Goal: Find specific page/section: Find specific page/section

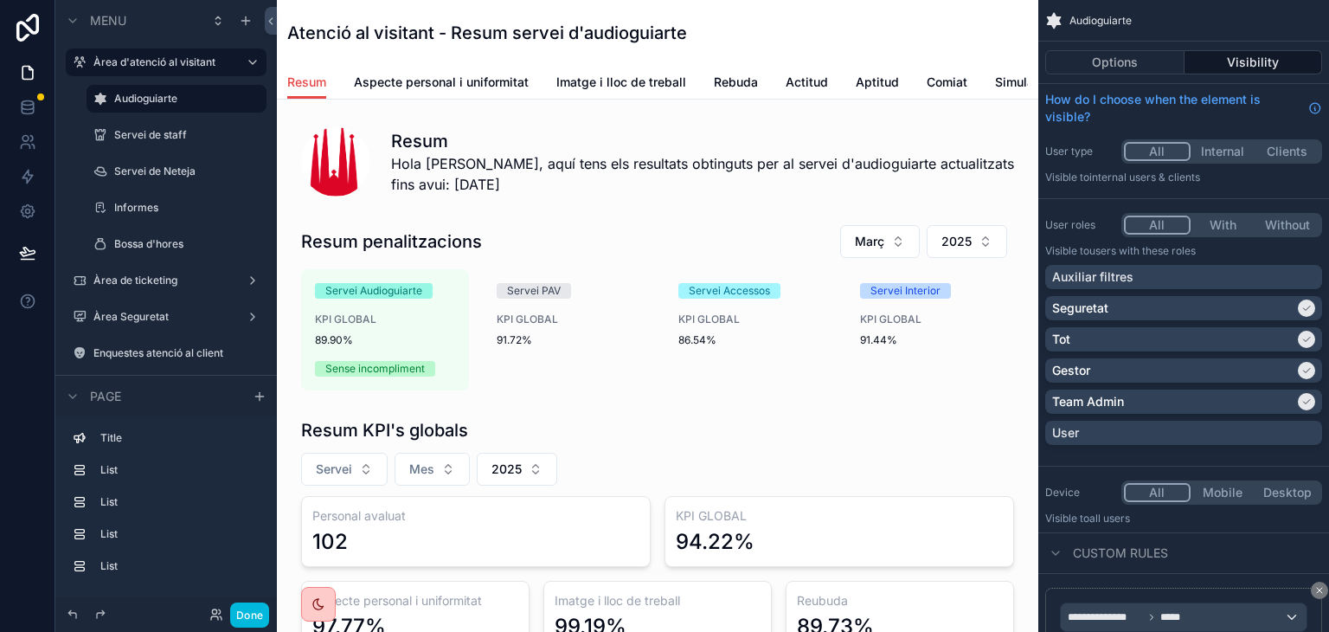
click at [253, 608] on button "Done" at bounding box center [249, 614] width 39 height 25
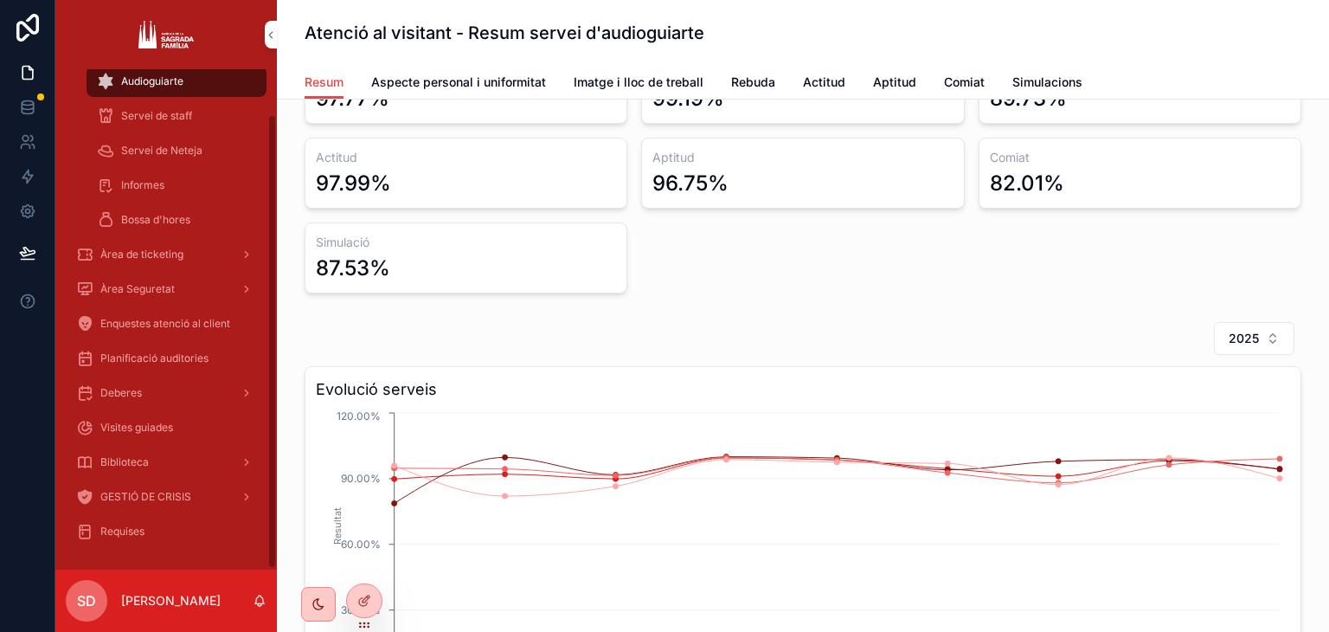
scroll to position [529, 0]
click at [147, 114] on span "Servei de staff" at bounding box center [156, 116] width 71 height 14
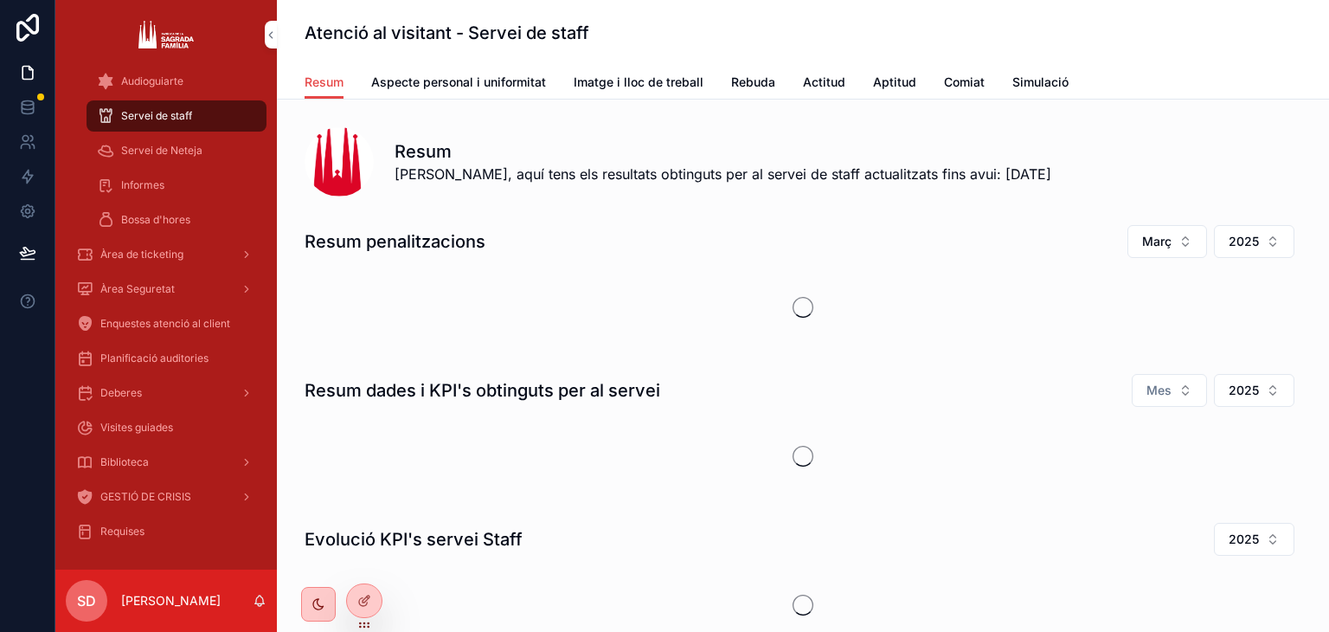
click at [157, 150] on span "Servei de Neteja" at bounding box center [161, 151] width 81 height 14
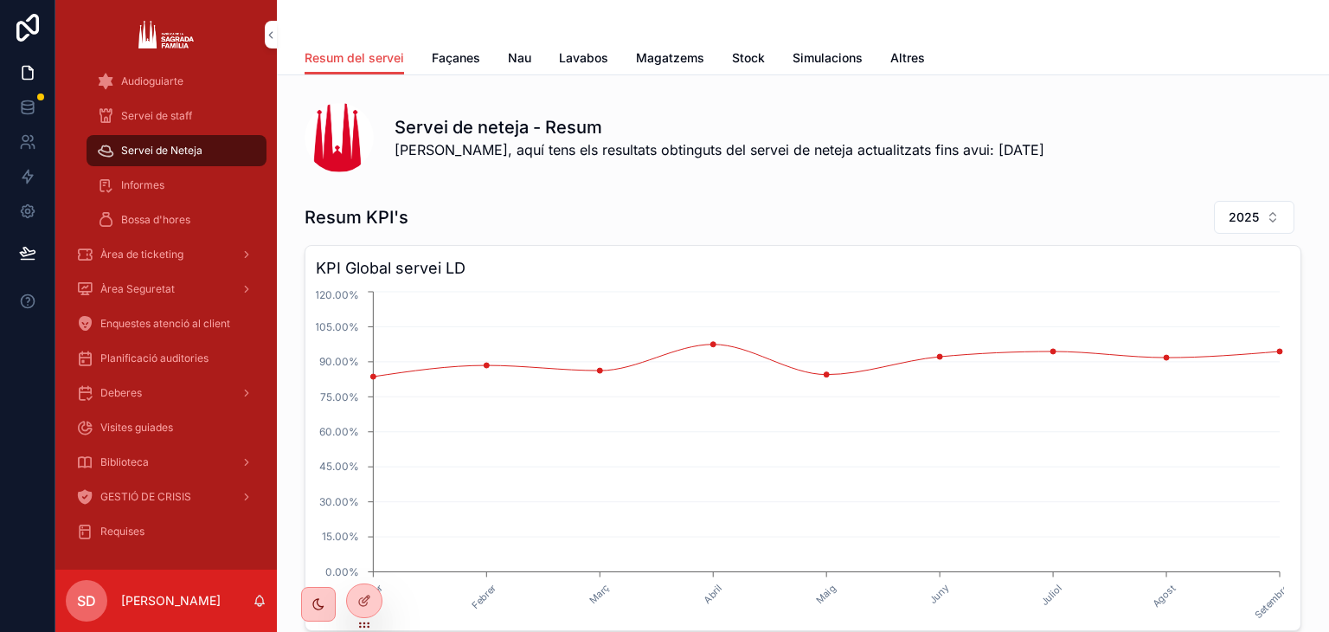
click at [146, 276] on div "Àrea Seguretat" at bounding box center [166, 289] width 180 height 28
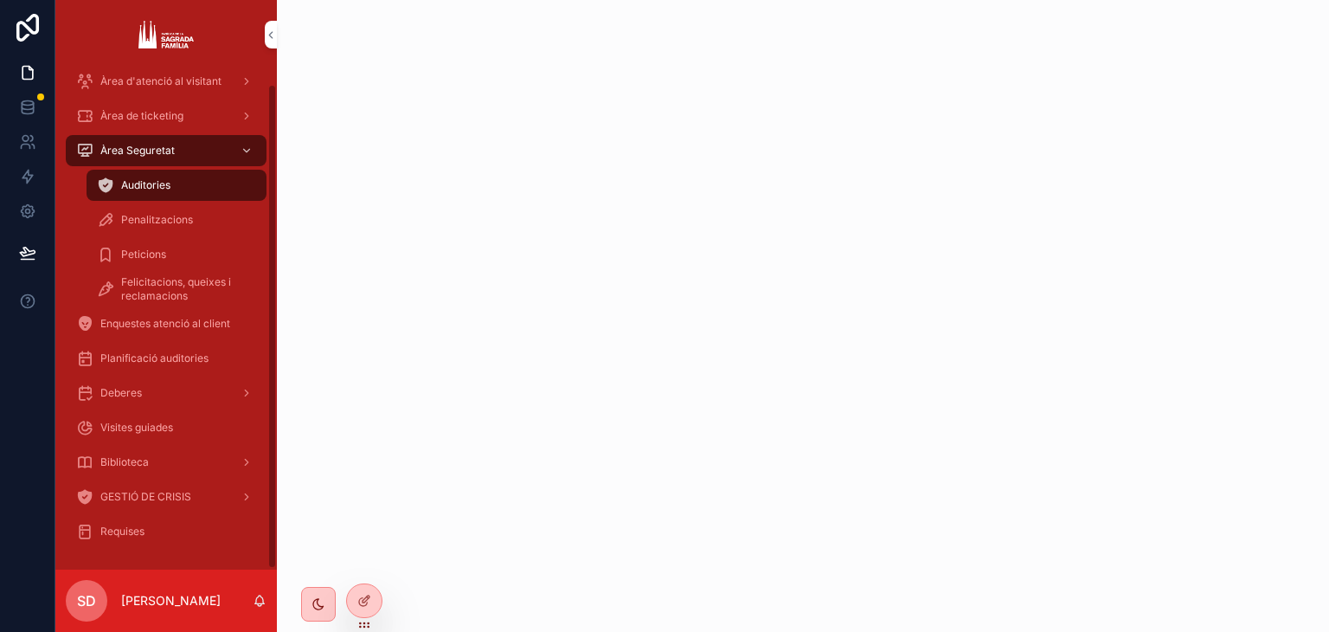
scroll to position [16, 0]
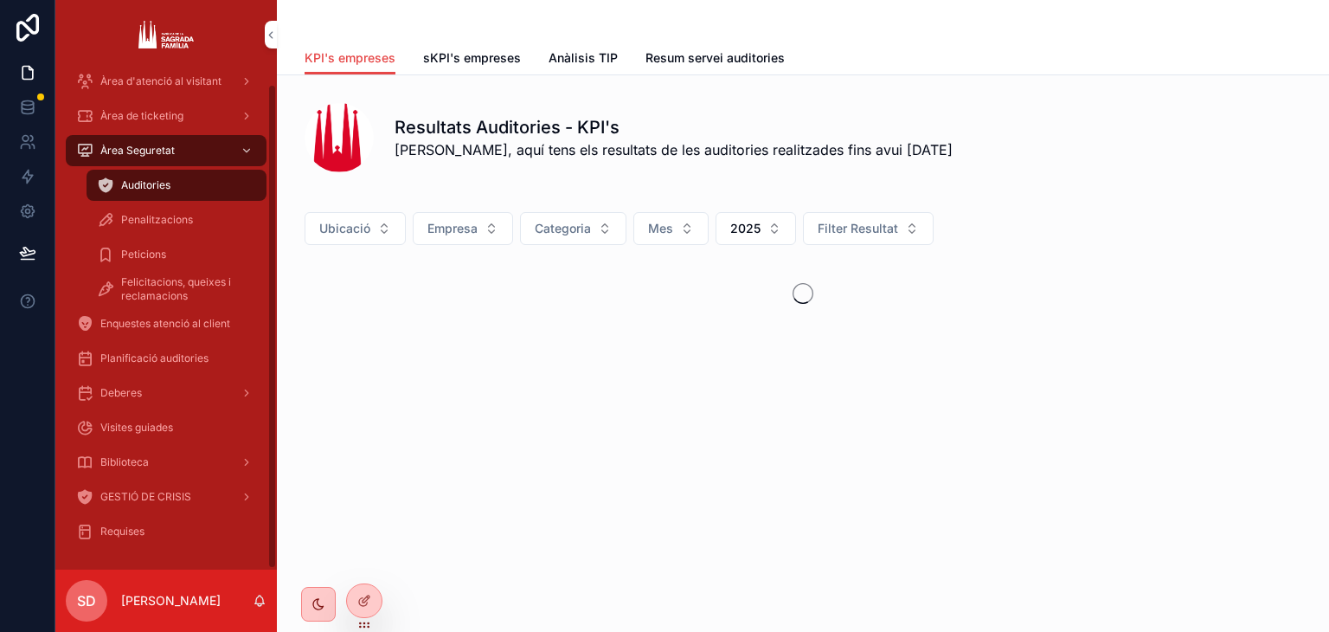
click at [131, 219] on span "Penalitzacions" at bounding box center [157, 220] width 72 height 14
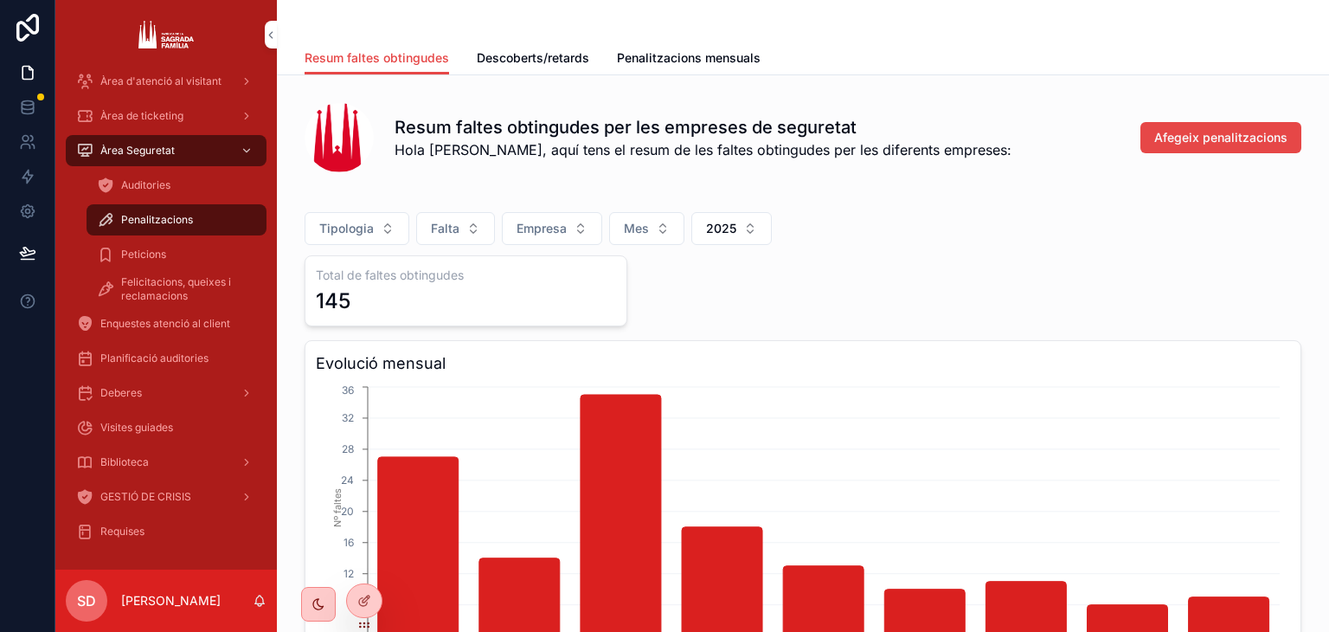
click at [668, 49] on span "Penalitzacions mensuals" at bounding box center [689, 57] width 144 height 17
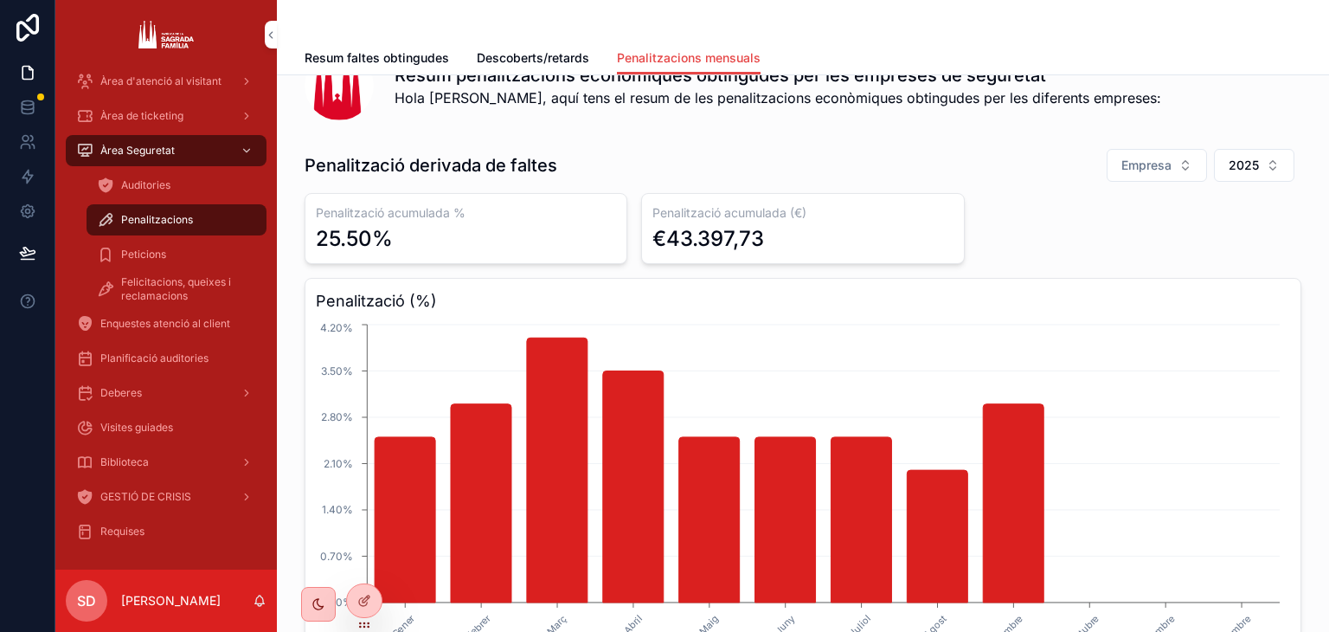
scroll to position [80, 0]
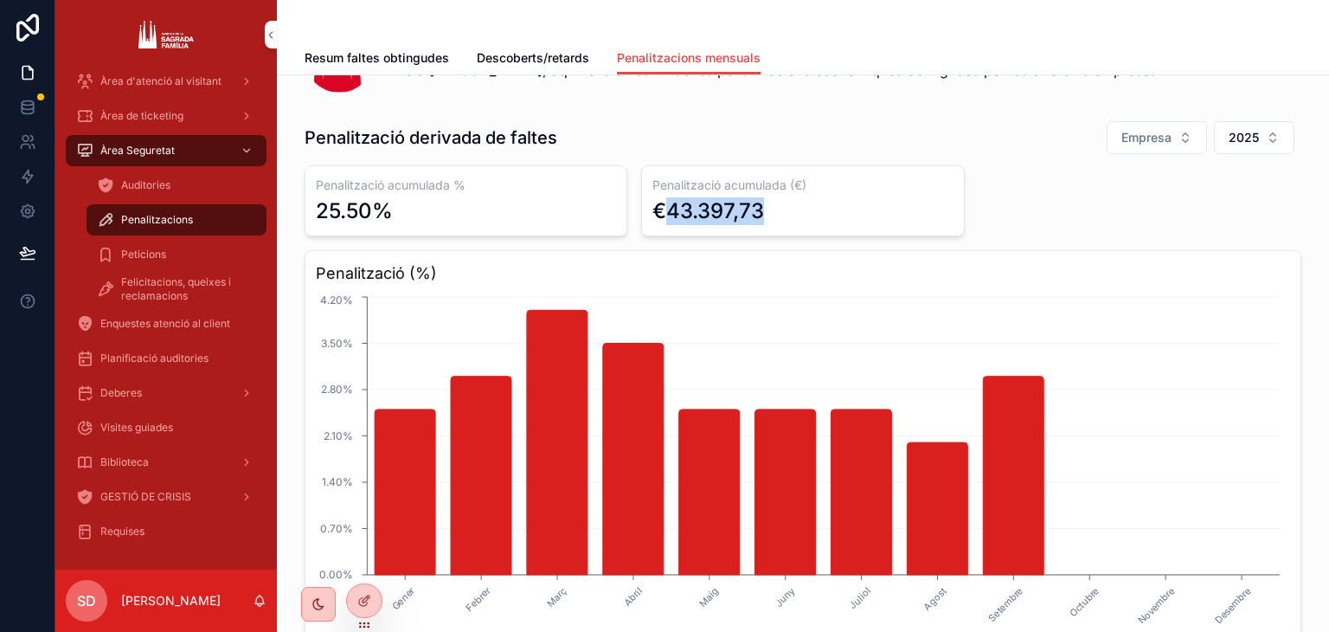
drag, startPoint x: 779, startPoint y: 212, endPoint x: 656, endPoint y: 205, distance: 123.0
click at [656, 205] on div "€43.397,73" at bounding box center [802, 211] width 300 height 28
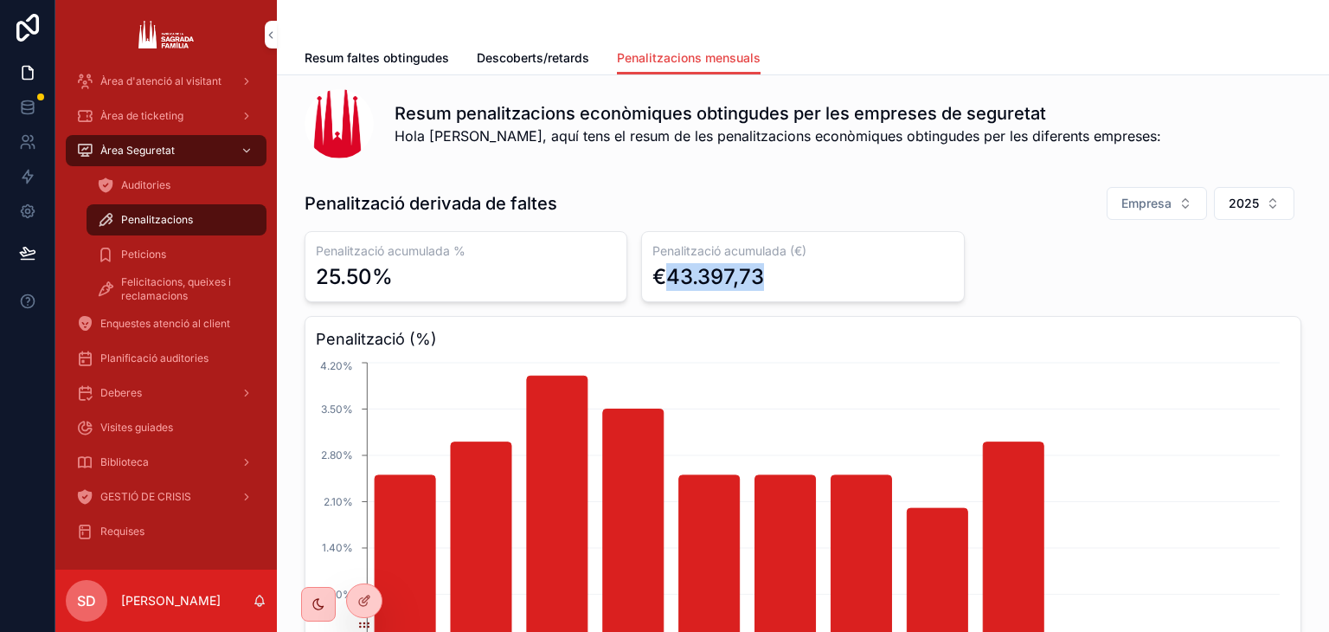
scroll to position [0, 0]
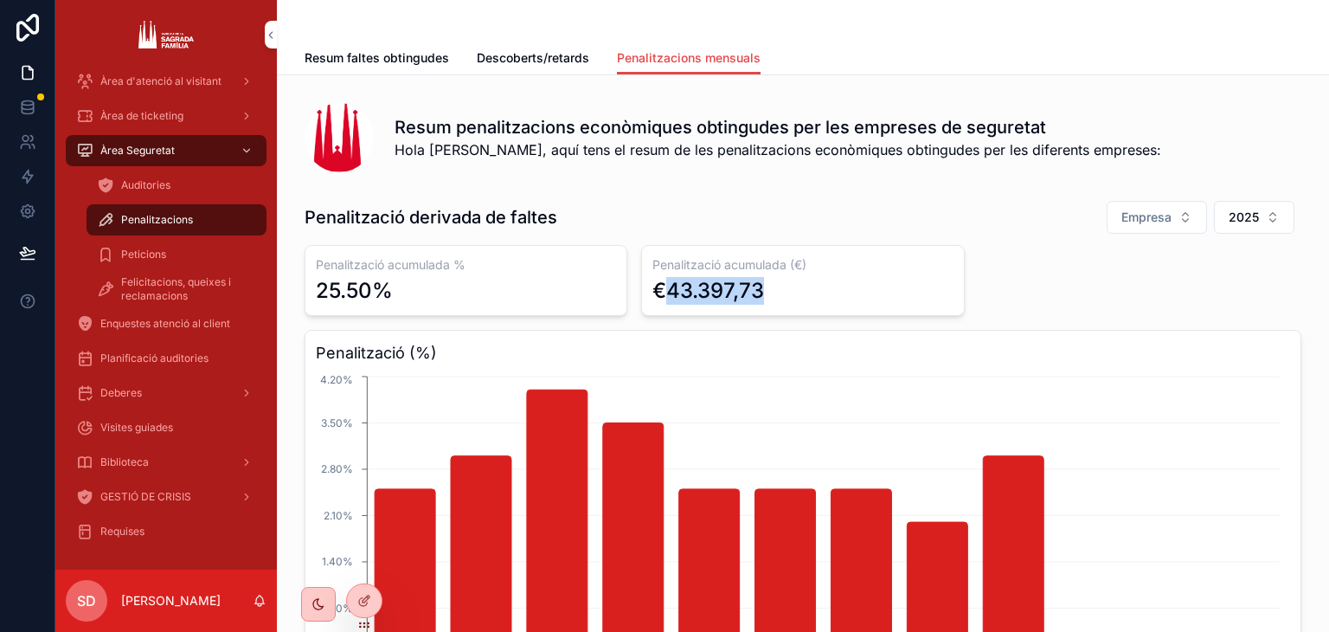
click at [536, 61] on span "Descoberts/retards" at bounding box center [533, 57] width 112 height 17
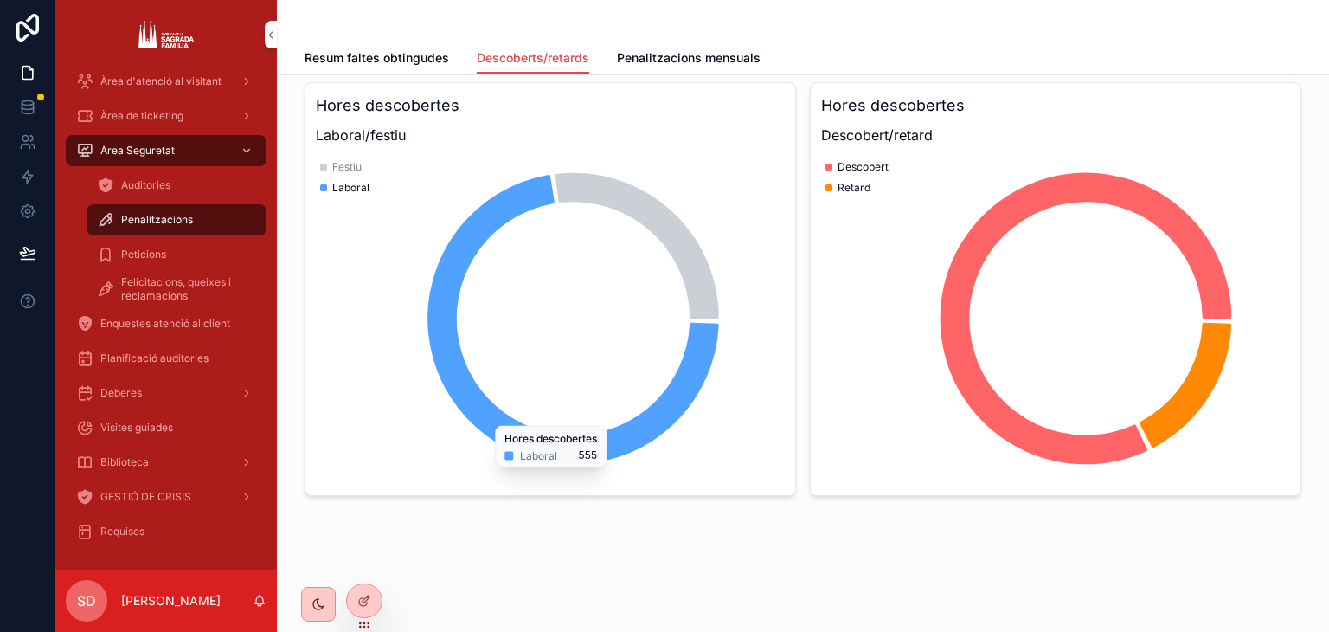
scroll to position [1055, 0]
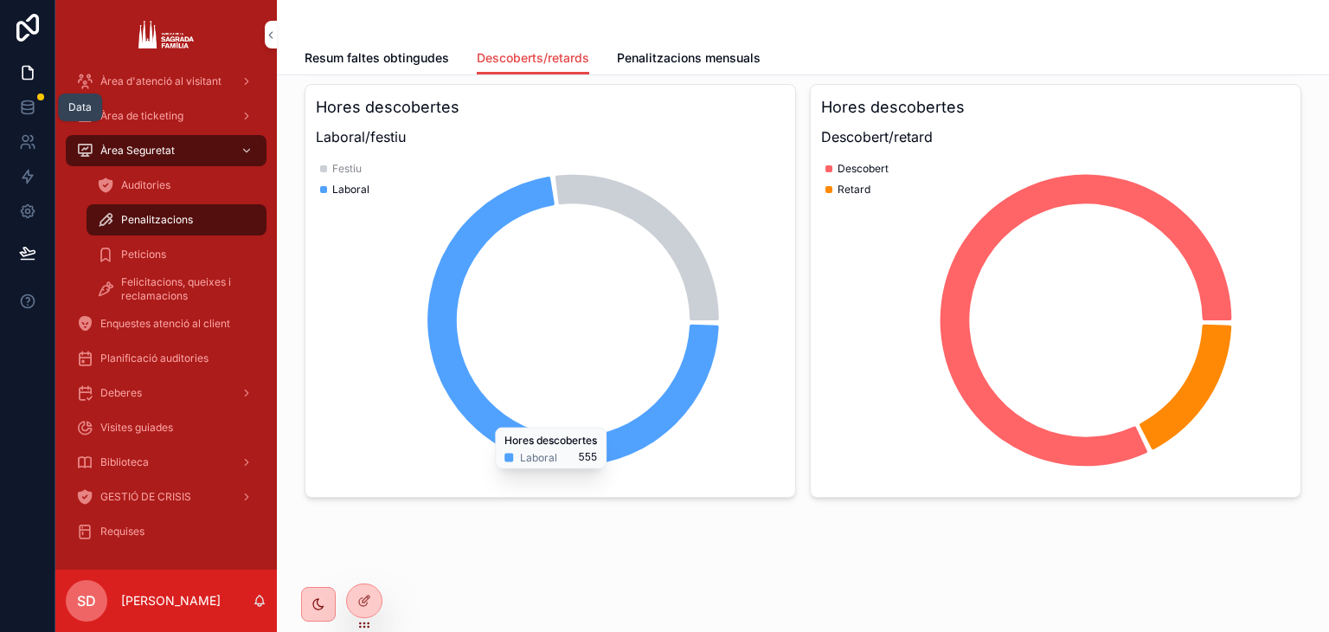
click at [18, 29] on icon at bounding box center [27, 28] width 22 height 28
